Goal: Information Seeking & Learning: Learn about a topic

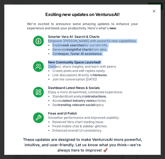
drag, startPoint x: 53, startPoint y: 39, endPoint x: 61, endPoint y: 70, distance: 31.6
click at [61, 70] on div "Smarter [PERSON_NAME] AI: Search & Charts Empower [PERSON_NAME] with powerful n…" at bounding box center [83, 83] width 108 height 98
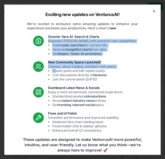
drag, startPoint x: 61, startPoint y: 70, endPoint x: 56, endPoint y: 41, distance: 29.4
click at [56, 41] on p "Empower [PERSON_NAME] with powerful new capabilities: Enable web searches for c…" at bounding box center [92, 47] width 88 height 17
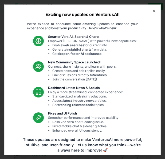
click at [56, 34] on h3 "Smarter Vera AI: Search & Charts" at bounding box center [92, 36] width 88 height 4
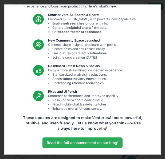
click at [76, 139] on link "Read the full announcement on our blog!" at bounding box center [82, 143] width 80 height 11
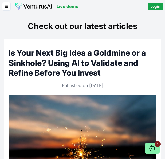
click at [17, 6] on img at bounding box center [33, 6] width 37 height 7
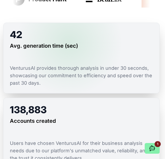
scroll to position [248, 1]
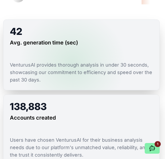
click at [72, 63] on p "VenturusAI provides thorough analysis in under 30 seconds, showcasing our commi…" at bounding box center [81, 72] width 143 height 22
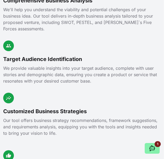
scroll to position [582, 1]
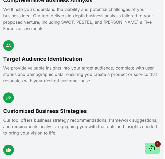
click at [30, 96] on div "Customized Business Strategies Our tool offers business strategy recommendation…" at bounding box center [81, 115] width 157 height 44
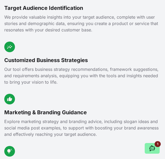
scroll to position [664, 0]
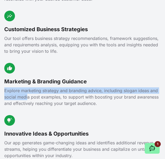
drag, startPoint x: 5, startPoint y: 86, endPoint x: 25, endPoint y: 91, distance: 21.2
click at [25, 91] on p "Explore marketing strategy and branding advice, including slogan ideas and soci…" at bounding box center [82, 97] width 157 height 19
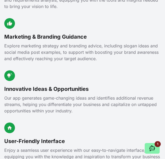
scroll to position [709, 0]
